Goal: Task Accomplishment & Management: Manage account settings

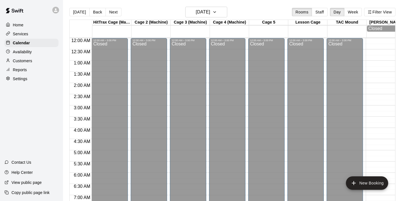
scroll to position [316, 0]
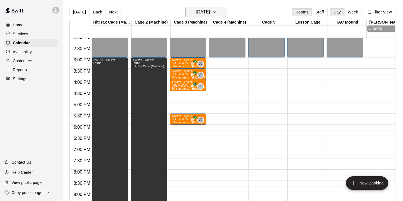
click at [198, 10] on h6 "[DATE]" at bounding box center [203, 12] width 14 height 8
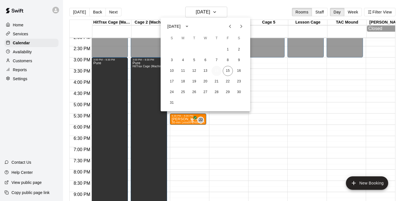
click at [219, 70] on button "14" at bounding box center [216, 71] width 10 height 10
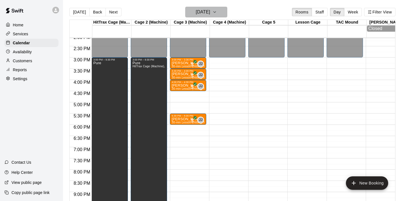
click at [210, 16] on button "[DATE]" at bounding box center [206, 12] width 42 height 11
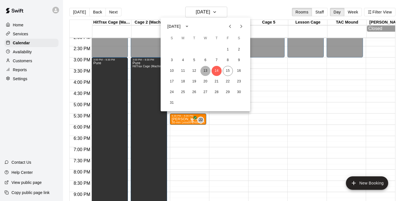
click at [207, 69] on button "13" at bounding box center [205, 71] width 10 height 10
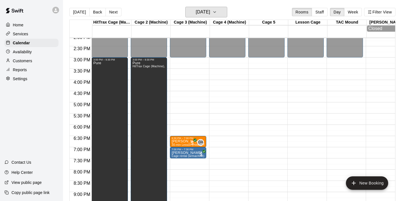
scroll to position [256, 0]
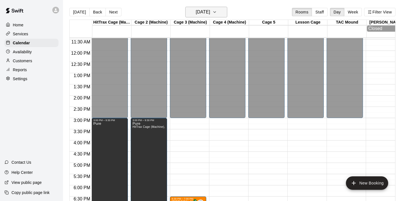
click at [198, 15] on h6 "[DATE]" at bounding box center [203, 12] width 14 height 8
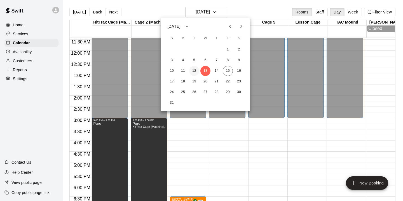
click at [194, 70] on button "12" at bounding box center [194, 71] width 10 height 10
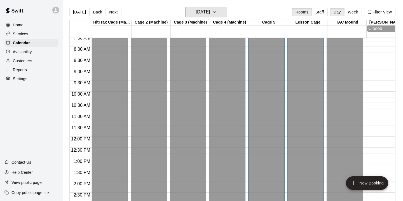
scroll to position [164, 0]
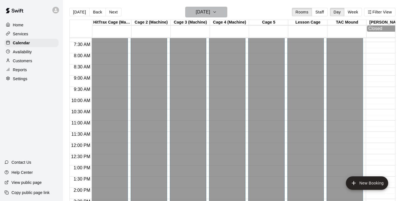
click at [225, 16] on button "[DATE]" at bounding box center [206, 12] width 42 height 11
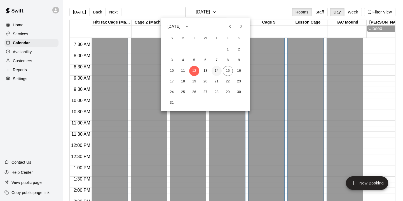
click at [217, 69] on button "14" at bounding box center [216, 71] width 10 height 10
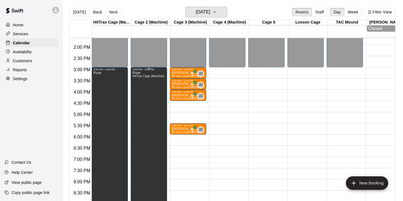
scroll to position [294, 0]
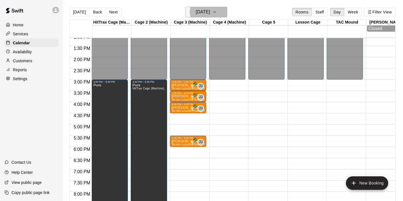
click at [217, 15] on icon "button" at bounding box center [214, 12] width 4 height 7
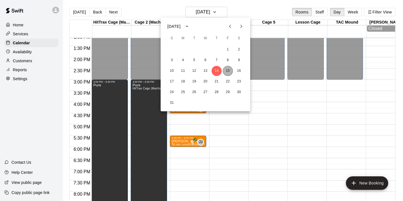
click at [227, 69] on button "15" at bounding box center [228, 71] width 10 height 10
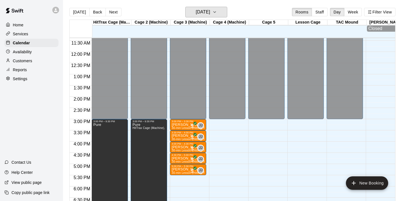
scroll to position [255, 0]
click at [217, 13] on icon "button" at bounding box center [214, 12] width 4 height 7
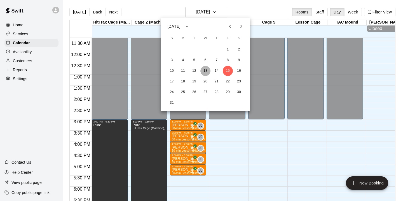
click at [207, 70] on button "13" at bounding box center [205, 71] width 10 height 10
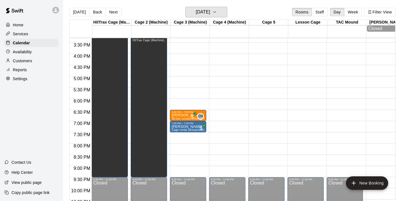
scroll to position [347, 0]
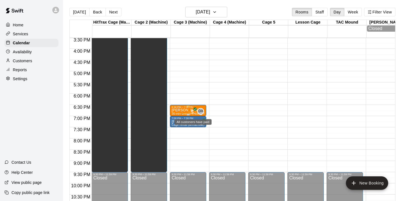
click at [192, 111] on span "All customers have paid" at bounding box center [192, 112] width 6 height 6
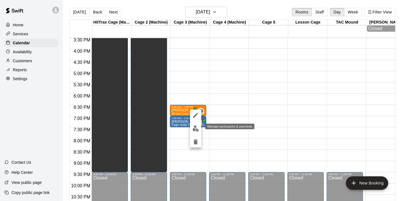
click at [196, 128] on img "edit" at bounding box center [195, 128] width 6 height 6
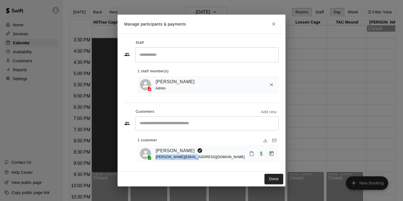
drag, startPoint x: 192, startPoint y: 157, endPoint x: 155, endPoint y: 157, distance: 37.5
click at [155, 157] on div "Max Castro [EMAIL_ADDRESS][DOMAIN_NAME]" at bounding box center [208, 153] width 137 height 13
copy span "[PERSON_NAME][EMAIL_ADDRESS][DOMAIN_NAME]"
click at [273, 25] on icon "Close" at bounding box center [274, 24] width 6 height 6
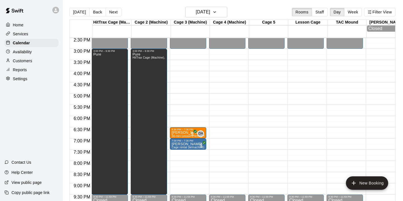
scroll to position [323, 0]
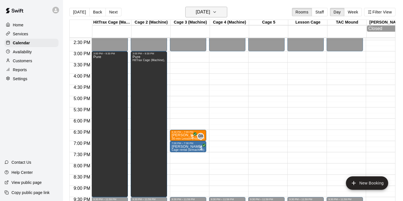
click at [210, 12] on h6 "[DATE]" at bounding box center [203, 12] width 14 height 8
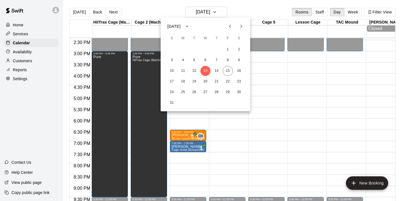
click at [22, 52] on div at bounding box center [201, 100] width 403 height 201
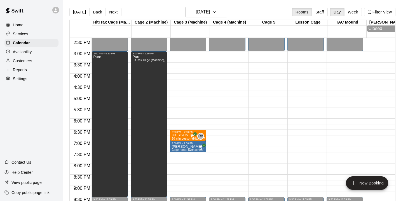
click at [25, 55] on div "Availability" at bounding box center [31, 52] width 54 height 8
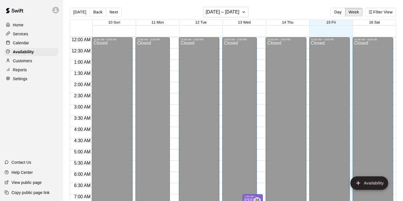
scroll to position [190, 0]
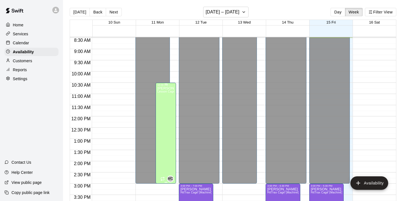
click at [169, 127] on div "[PERSON_NAME] Lesson Cage" at bounding box center [165, 186] width 17 height 201
click at [233, 17] on div at bounding box center [201, 100] width 403 height 201
click at [237, 12] on button "[DATE] – [DATE]" at bounding box center [226, 12] width 46 height 11
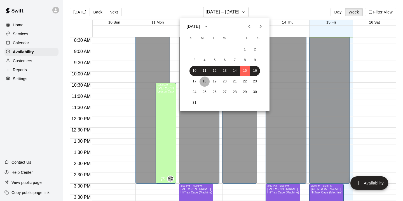
click at [205, 82] on button "18" at bounding box center [204, 81] width 10 height 10
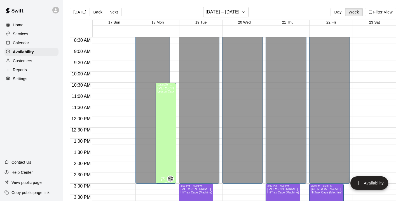
click at [165, 132] on div "[PERSON_NAME] Lesson Cage" at bounding box center [165, 186] width 17 height 201
click at [164, 93] on icon "edit" at bounding box center [163, 92] width 7 height 7
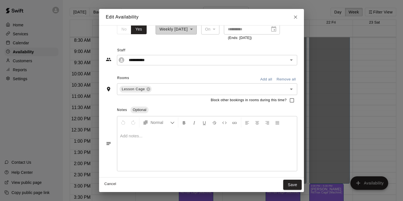
scroll to position [0, 0]
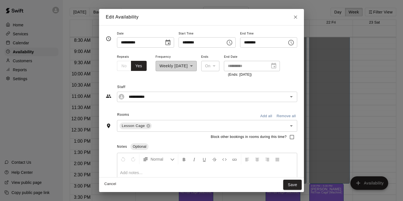
click at [303, 13] on div "Edit Availability" at bounding box center [201, 17] width 205 height 16
click at [300, 15] on button "Close" at bounding box center [295, 17] width 10 height 10
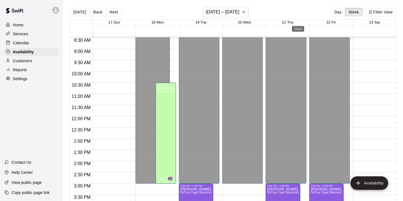
type input "**********"
click at [164, 129] on div "[PERSON_NAME] Lesson Cage" at bounding box center [165, 186] width 17 height 201
click at [163, 106] on icon "delete" at bounding box center [163, 105] width 4 height 5
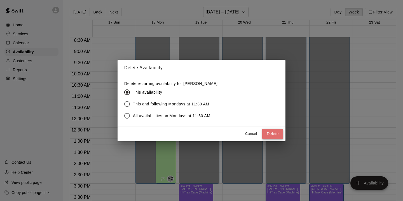
click at [275, 131] on button "Delete" at bounding box center [272, 133] width 21 height 10
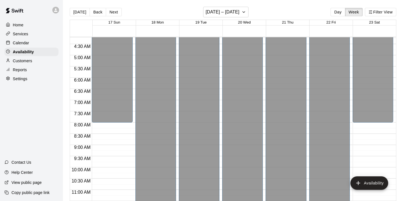
scroll to position [90, 0]
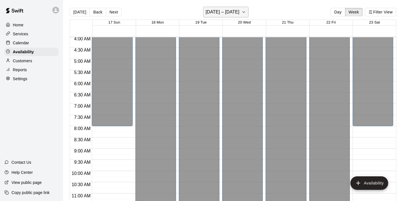
click at [242, 12] on icon "button" at bounding box center [243, 12] width 4 height 7
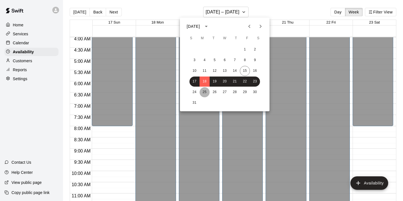
click at [205, 92] on button "25" at bounding box center [204, 92] width 10 height 10
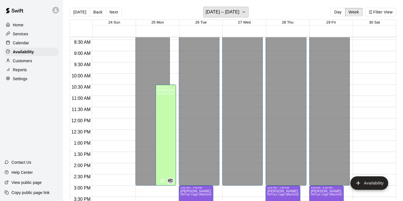
scroll to position [231, 0]
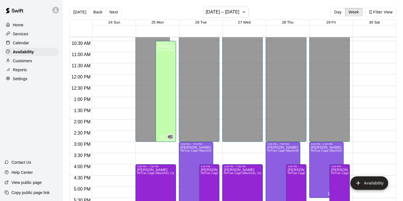
click at [170, 68] on div "[PERSON_NAME] Lesson Cage" at bounding box center [165, 144] width 17 height 201
click at [165, 48] on icon "edit" at bounding box center [163, 50] width 5 height 5
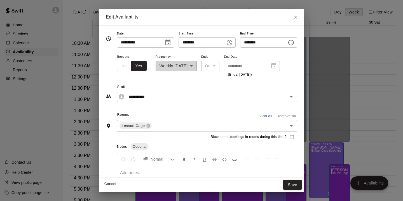
click at [231, 43] on icon "Choose time, selected time is 10:30 AM" at bounding box center [229, 42] width 7 height 7
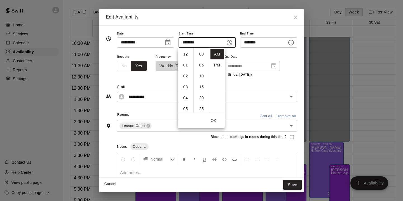
scroll to position [65, 0]
click at [184, 65] on li "03" at bounding box center [185, 67] width 13 height 10
click at [202, 54] on li "00" at bounding box center [201, 54] width 13 height 10
click at [219, 66] on li "PM" at bounding box center [216, 65] width 13 height 10
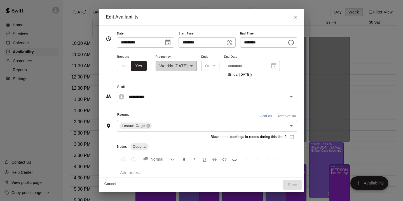
type input "********"
click at [294, 40] on icon "Choose time, selected time is 3:00 PM" at bounding box center [291, 42] width 7 height 7
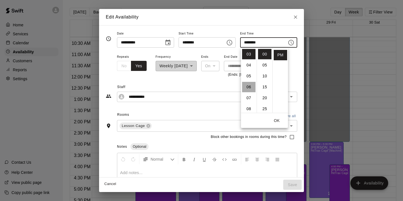
click at [249, 85] on li "06" at bounding box center [248, 87] width 13 height 10
click at [266, 97] on li "30" at bounding box center [264, 97] width 13 height 10
type input "********"
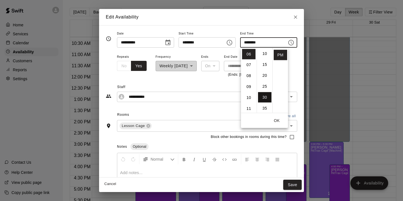
scroll to position [45, 0]
click at [295, 79] on div "**********" at bounding box center [201, 89] width 191 height 24
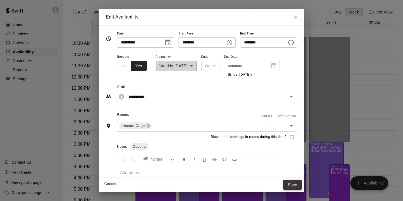
click at [297, 186] on button "Save" at bounding box center [292, 184] width 18 height 10
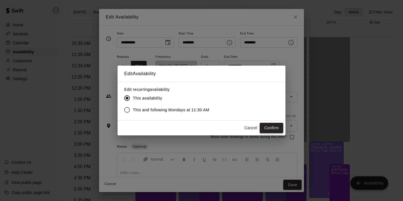
click at [268, 126] on button "Confirm" at bounding box center [271, 128] width 23 height 10
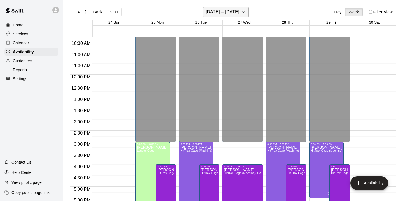
click at [230, 11] on h6 "[DATE] – [DATE]" at bounding box center [223, 12] width 34 height 8
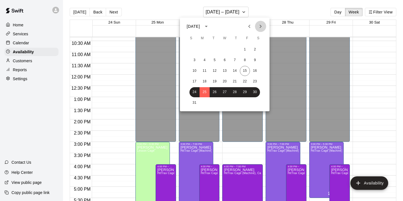
click at [261, 25] on icon "Next month" at bounding box center [260, 26] width 7 height 7
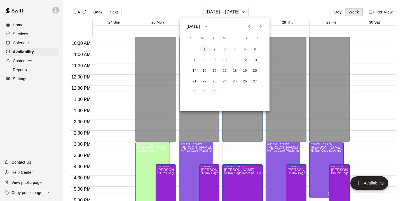
click at [204, 50] on button "1" at bounding box center [204, 49] width 10 height 10
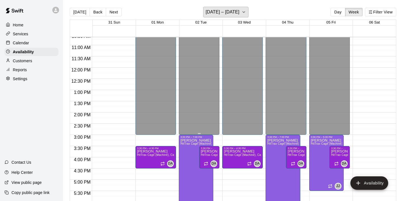
scroll to position [0, 0]
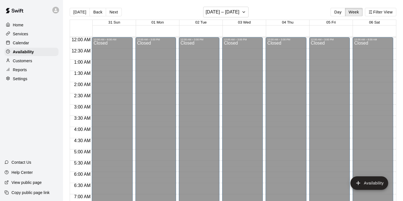
click at [36, 26] on div "Home" at bounding box center [31, 25] width 54 height 8
